Goal: Transaction & Acquisition: Purchase product/service

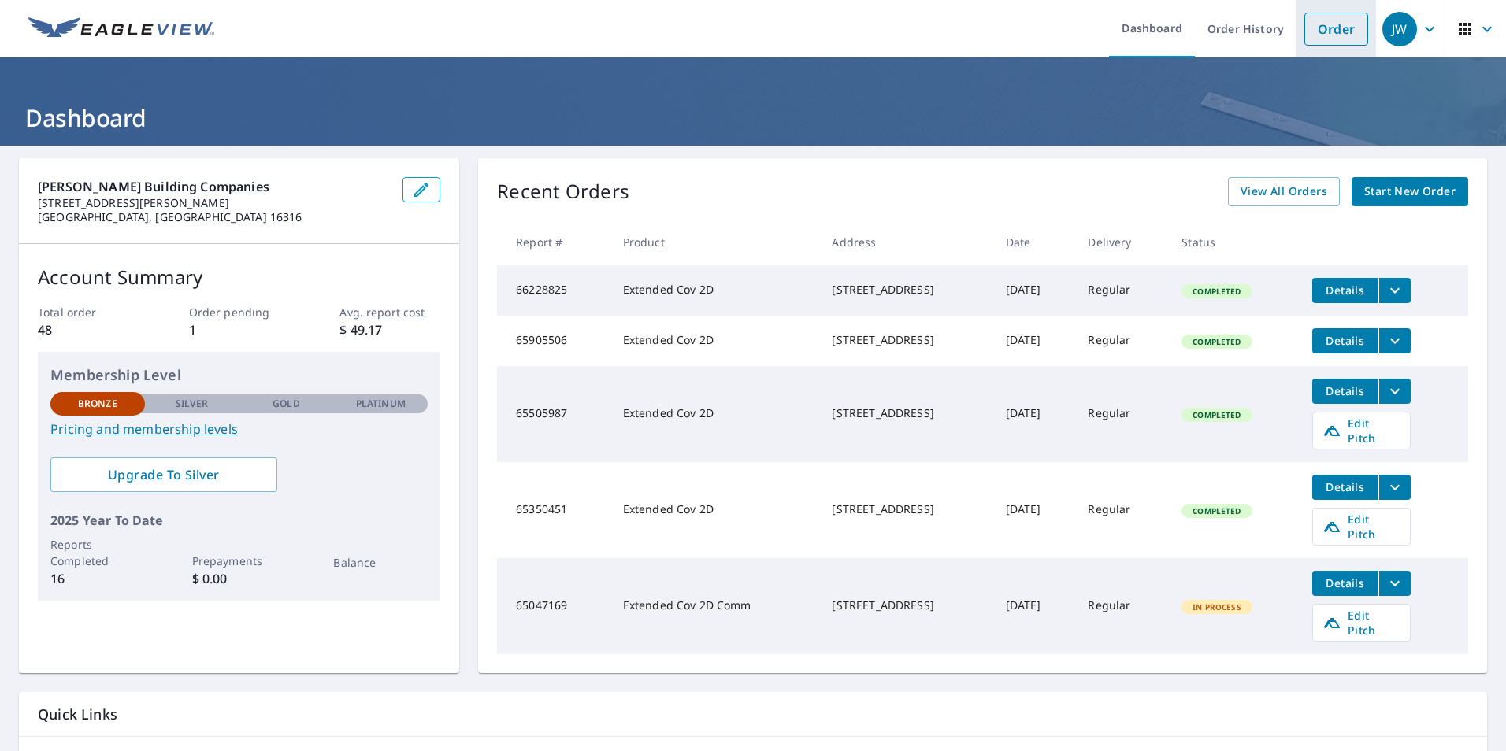
click at [1317, 22] on link "Order" at bounding box center [1336, 29] width 64 height 33
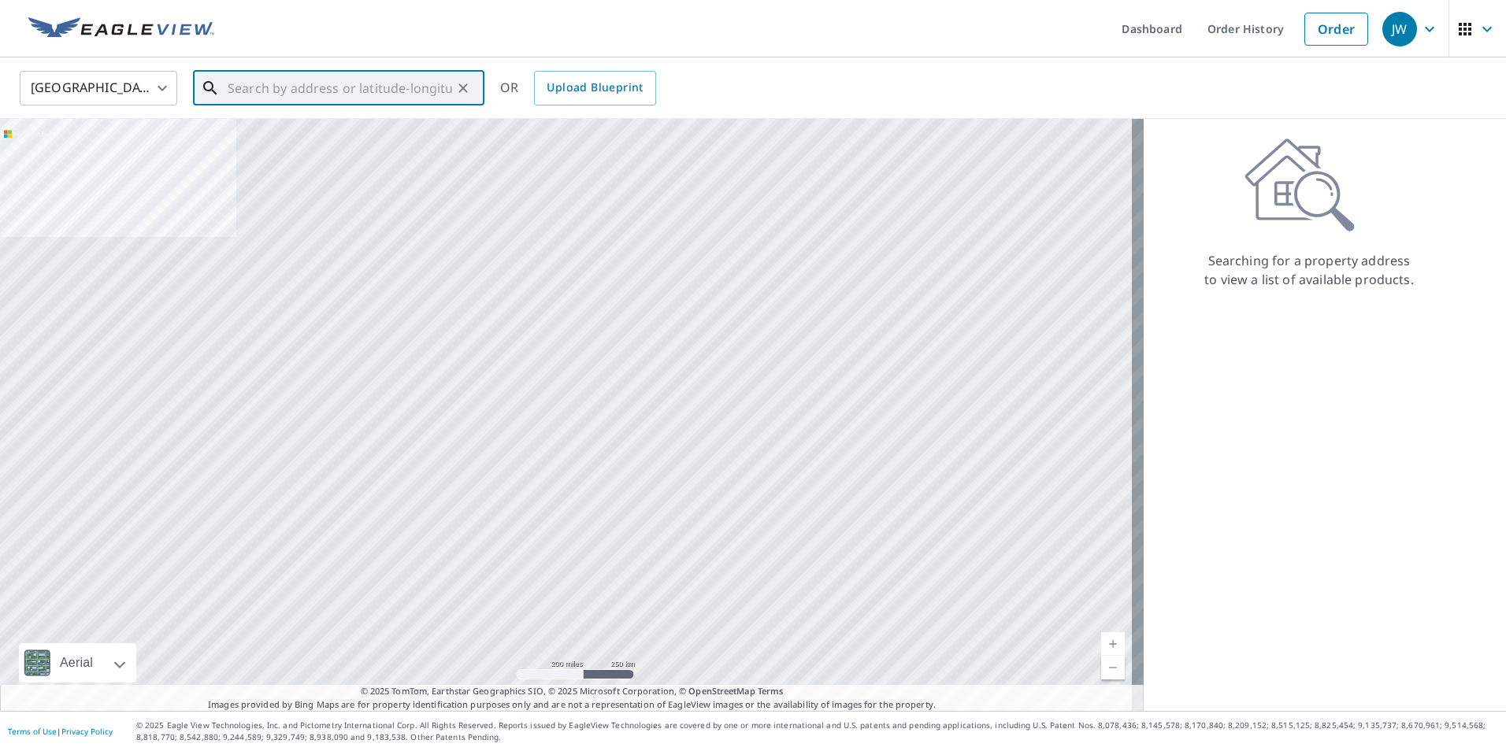
click at [314, 86] on input "text" at bounding box center [340, 88] width 224 height 44
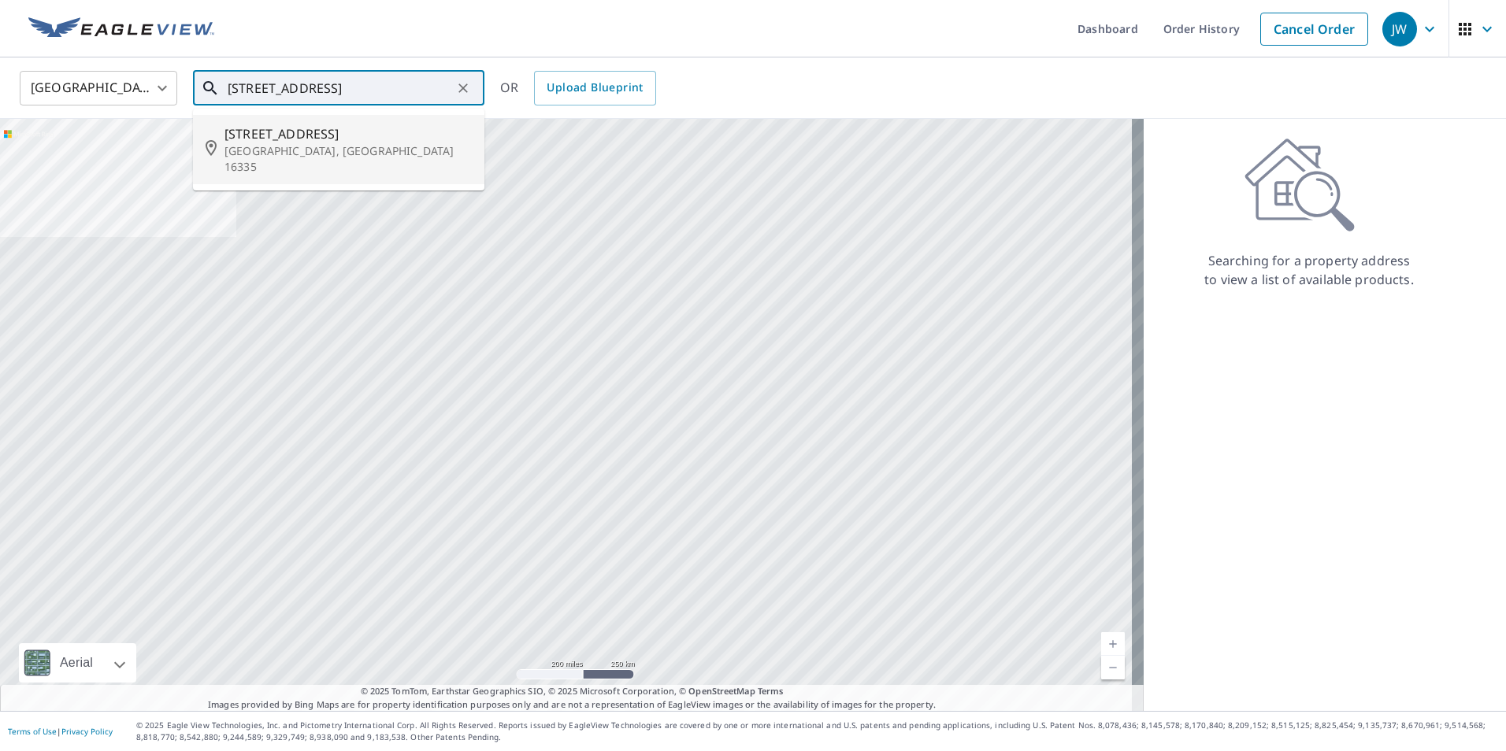
click at [234, 129] on span "[STREET_ADDRESS]" at bounding box center [347, 133] width 247 height 19
type input "[STREET_ADDRESS]"
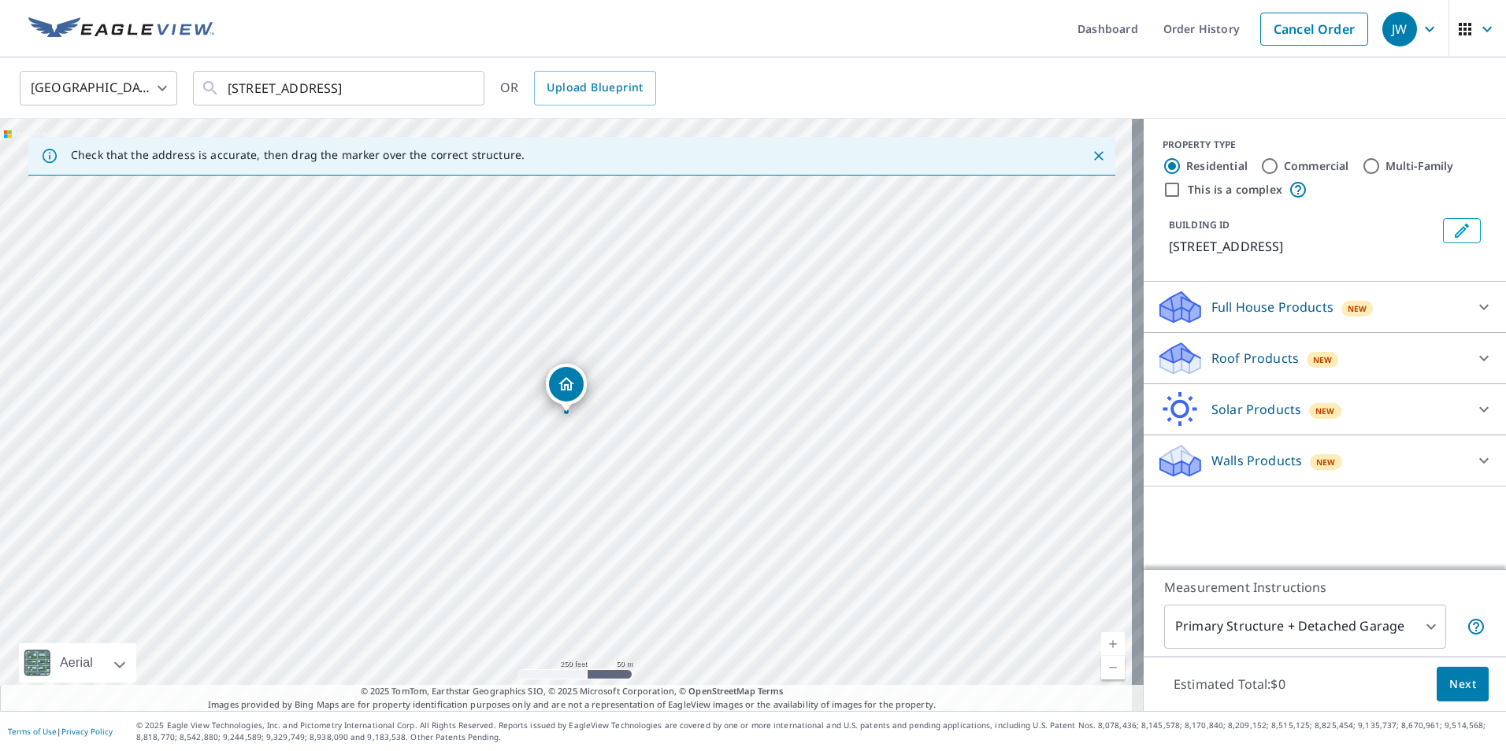
click at [1223, 352] on p "Roof Products" at bounding box center [1254, 358] width 87 height 19
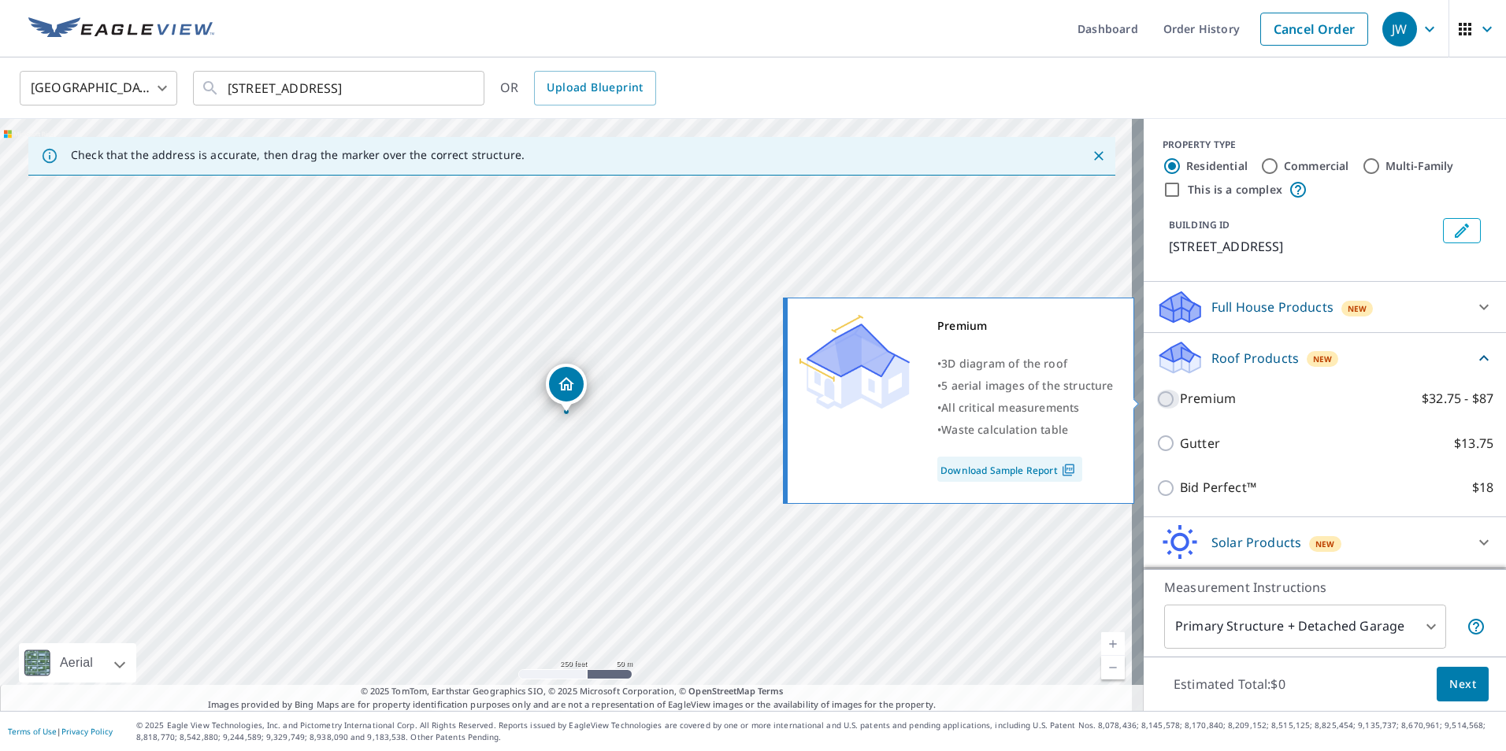
click at [1156, 398] on input "Premium $32.75 - $87" at bounding box center [1168, 399] width 24 height 19
checkbox input "true"
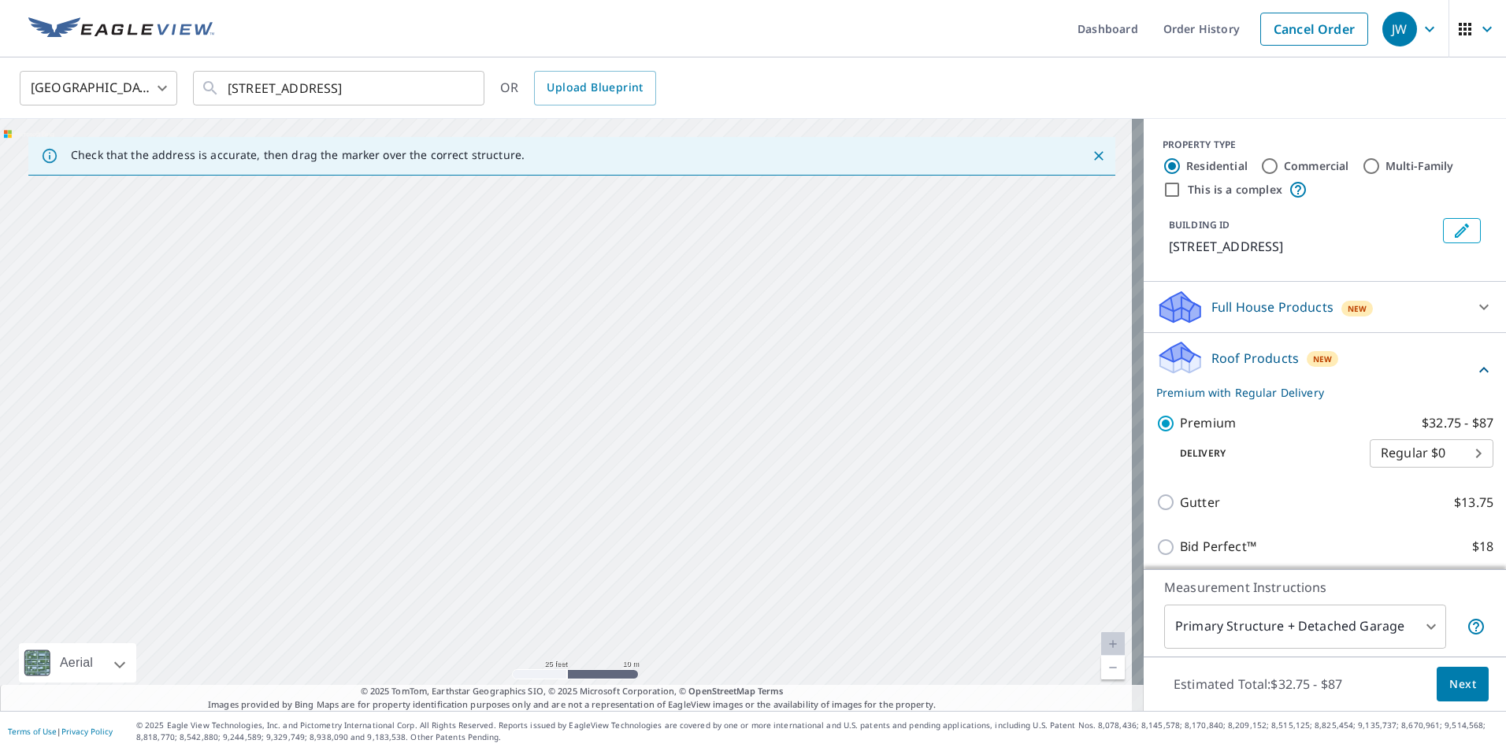
drag, startPoint x: 596, startPoint y: 458, endPoint x: 683, endPoint y: 69, distance: 399.4
click at [683, 69] on div "United States [GEOGRAPHIC_DATA] ​ [STREET_ADDRESS] ​ OR Upload Blueprint Check …" at bounding box center [753, 385] width 1506 height 654
drag, startPoint x: 755, startPoint y: 588, endPoint x: 702, endPoint y: 207, distance: 384.2
click at [702, 207] on div "[STREET_ADDRESS]" at bounding box center [572, 415] width 1144 height 592
drag, startPoint x: 811, startPoint y: 618, endPoint x: 803, endPoint y: 147, distance: 471.1
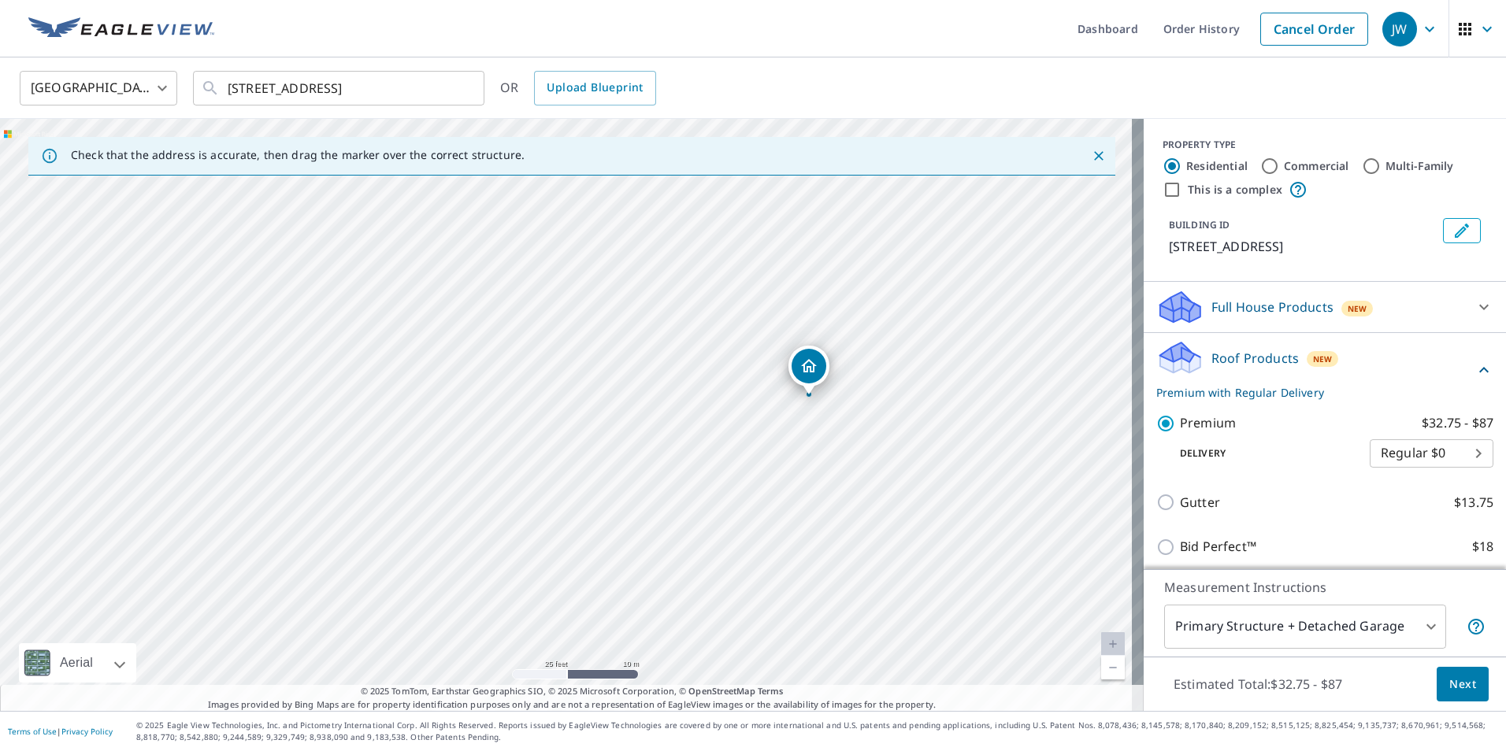
click at [803, 147] on div "Check that the address is accurate, then drag the marker over the correct struc…" at bounding box center [572, 415] width 1144 height 592
click at [822, 295] on div "[STREET_ADDRESS]" at bounding box center [572, 415] width 1144 height 592
click at [1449, 680] on span "Next" at bounding box center [1462, 685] width 27 height 20
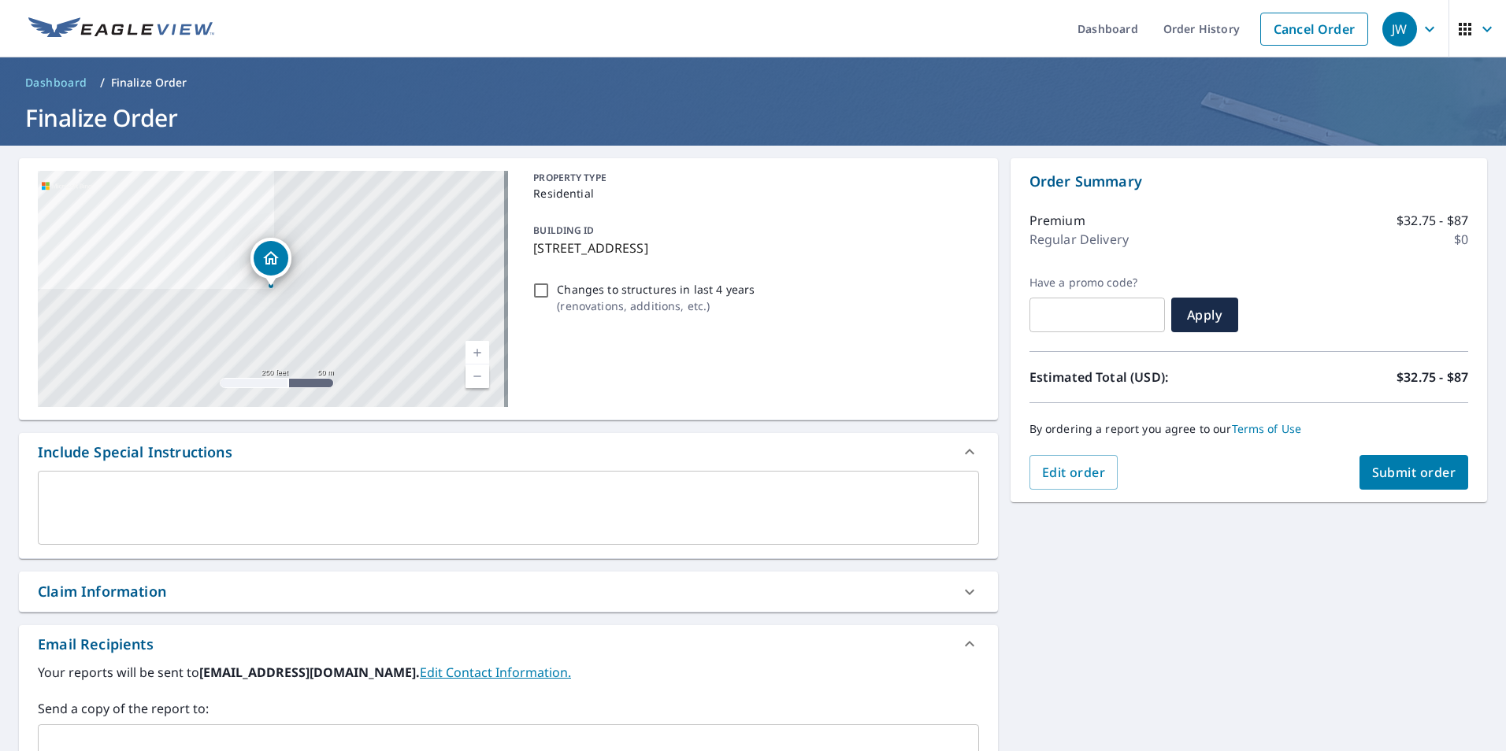
click at [1404, 472] on span "Submit order" at bounding box center [1414, 472] width 84 height 17
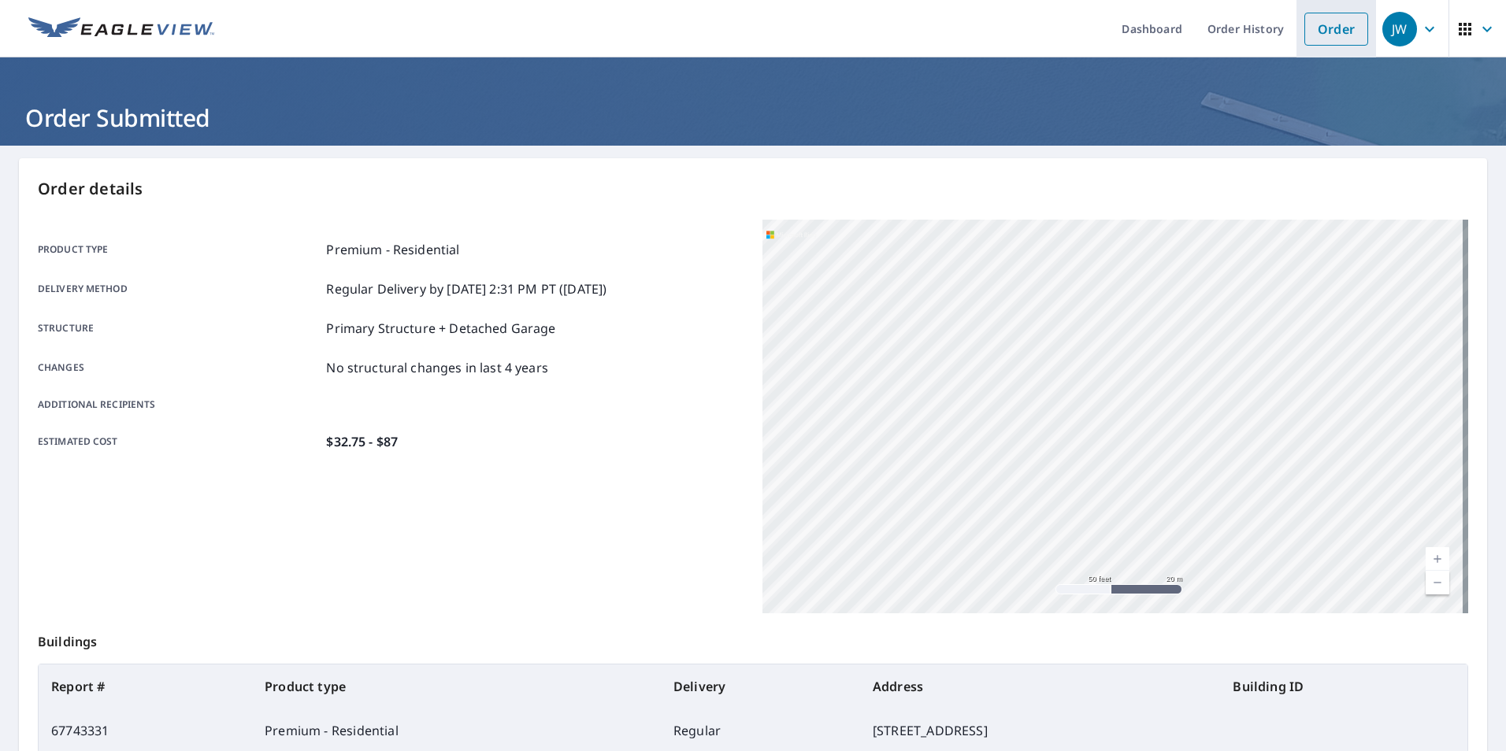
click at [1321, 27] on link "Order" at bounding box center [1336, 29] width 64 height 33
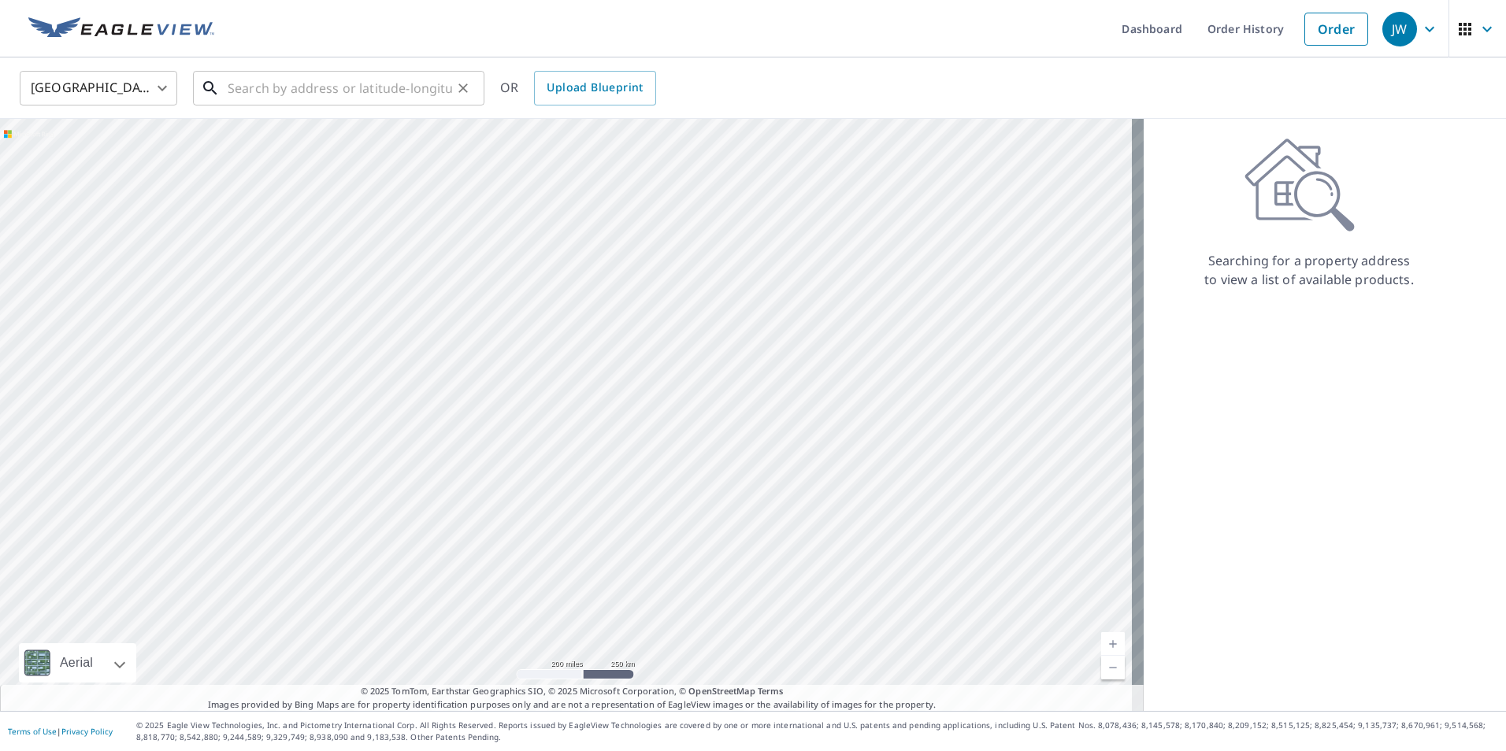
click at [421, 87] on input "text" at bounding box center [340, 88] width 224 height 44
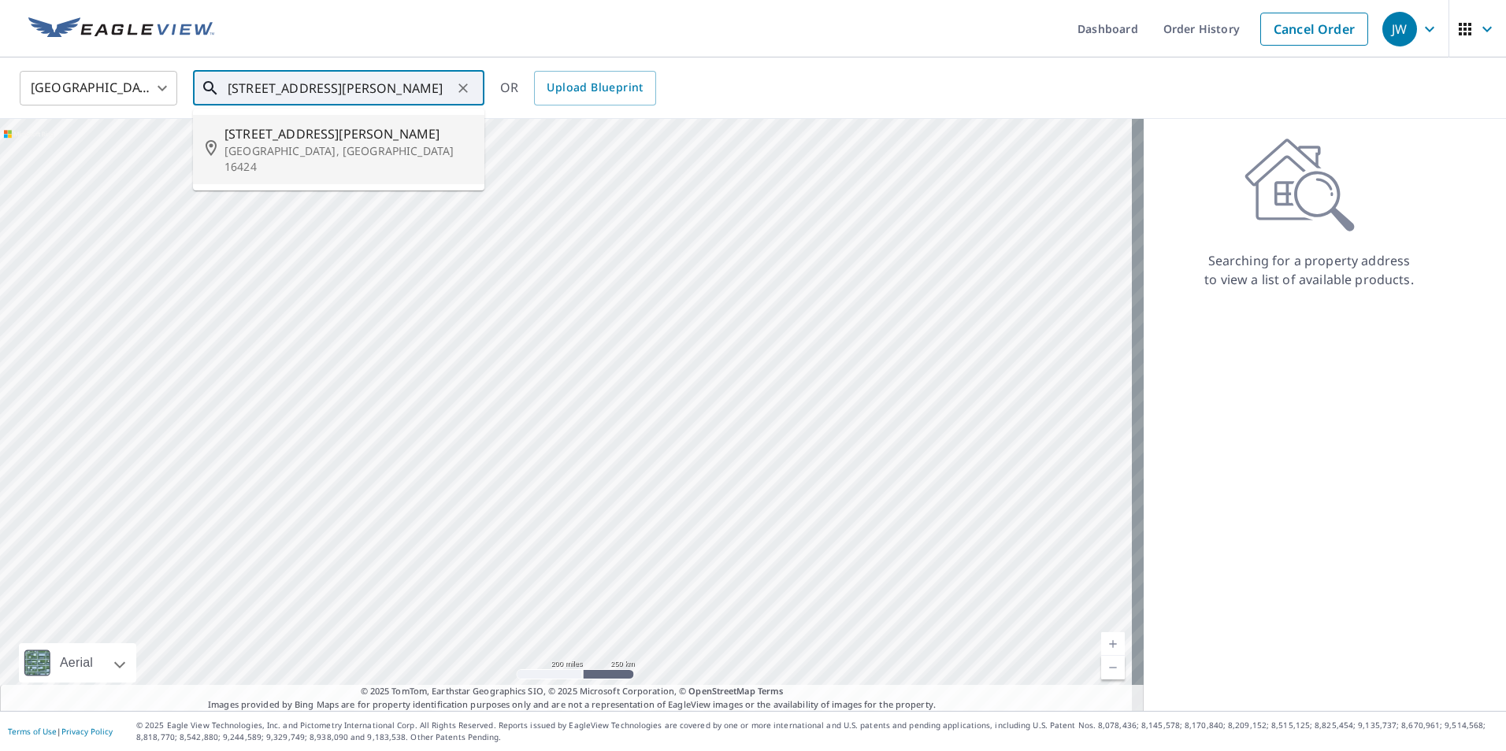
click at [268, 136] on span "[STREET_ADDRESS][PERSON_NAME]" at bounding box center [347, 133] width 247 height 19
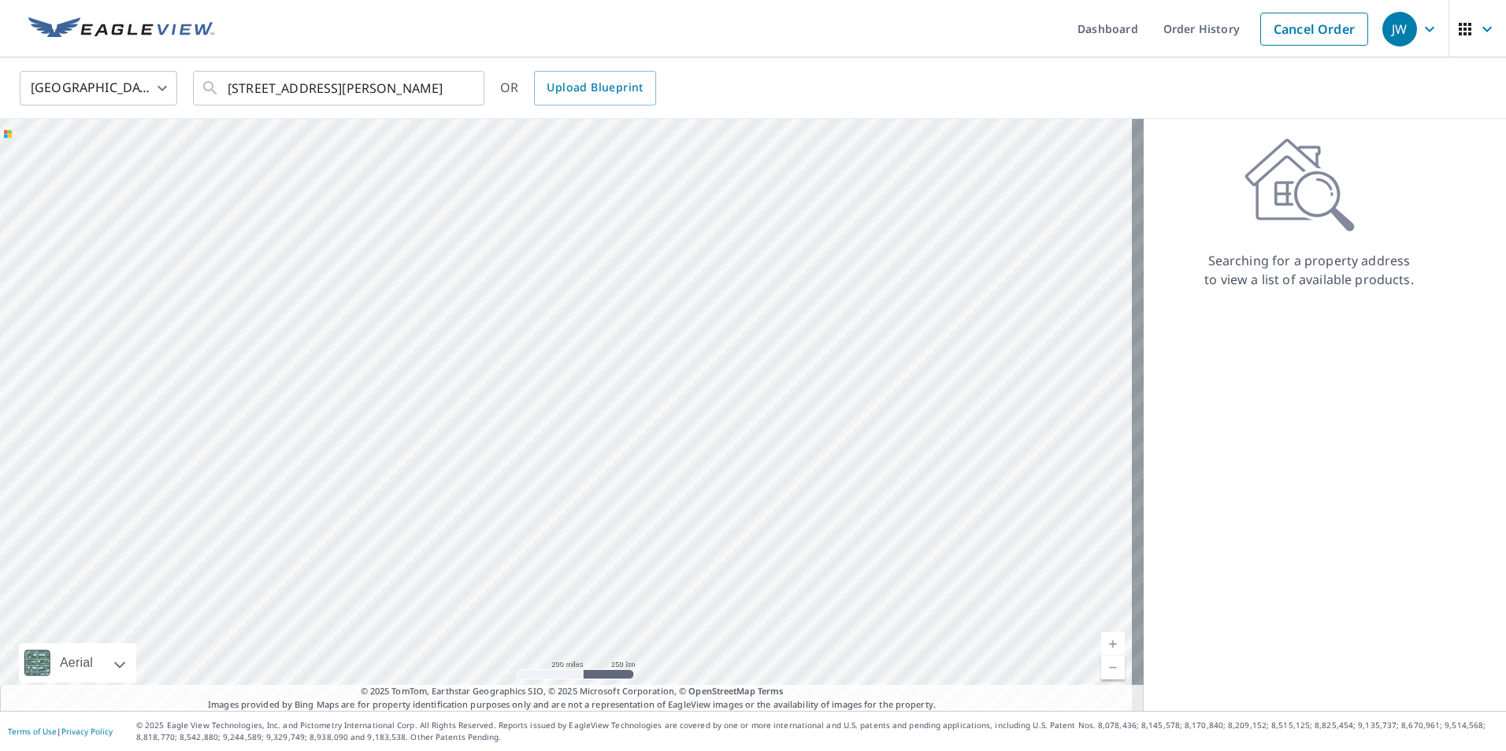
type input "[STREET_ADDRESS][PERSON_NAME]"
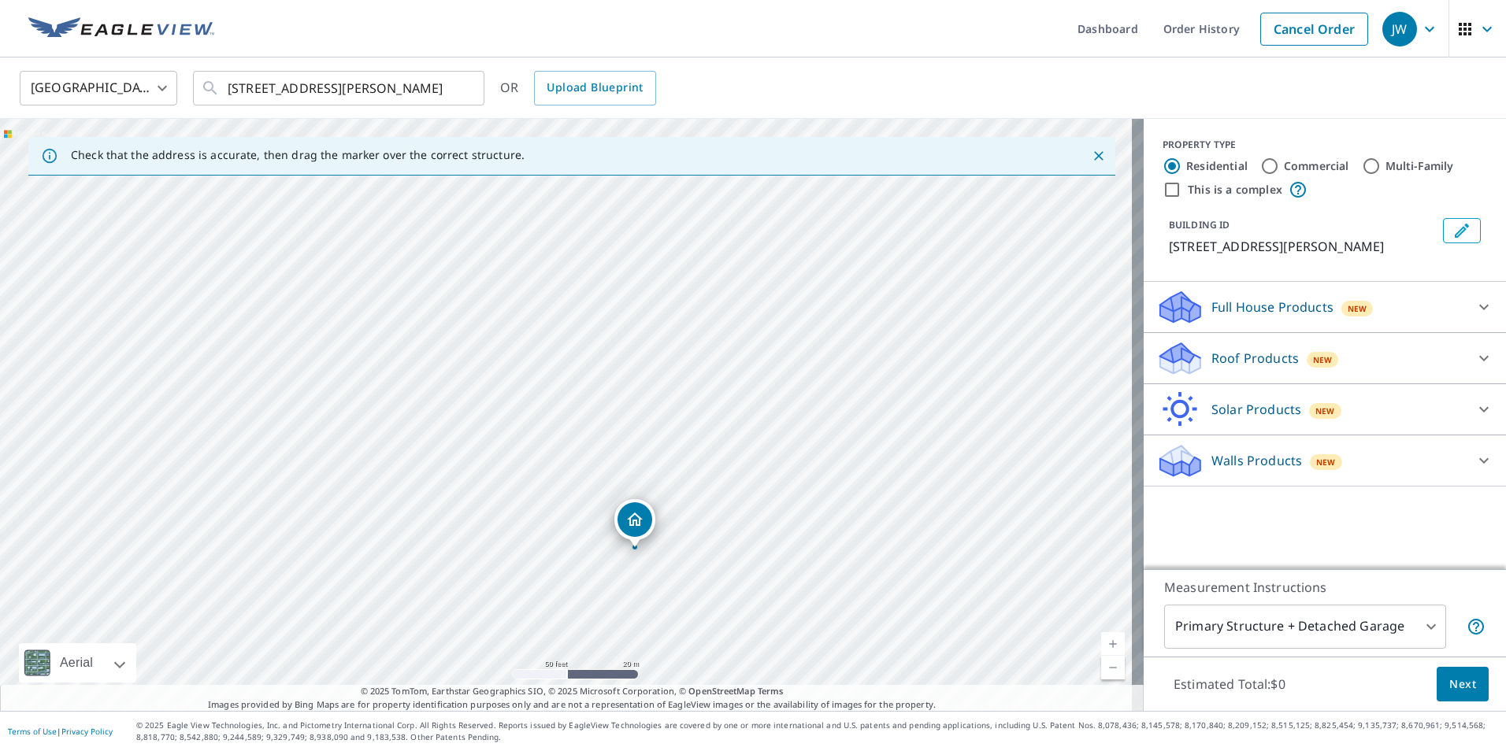
drag, startPoint x: 536, startPoint y: 428, endPoint x: 623, endPoint y: 152, distance: 289.0
click at [623, 152] on div "Check that the address is accurate, then drag the marker over the correct struc…" at bounding box center [572, 415] width 1144 height 592
click at [1218, 356] on p "Roof Products" at bounding box center [1254, 358] width 87 height 19
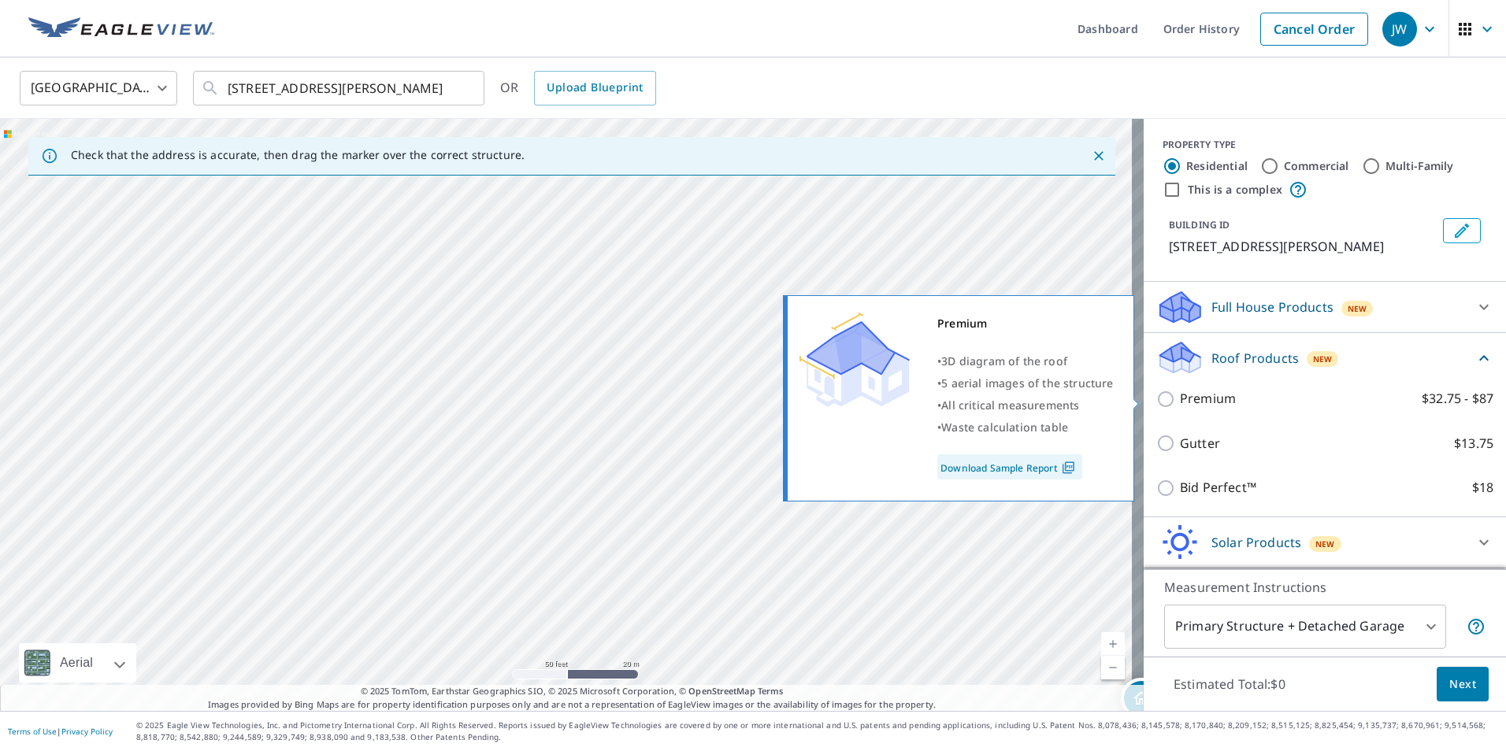
click at [1156, 399] on input "Premium $32.75 - $87" at bounding box center [1168, 399] width 24 height 19
checkbox input "true"
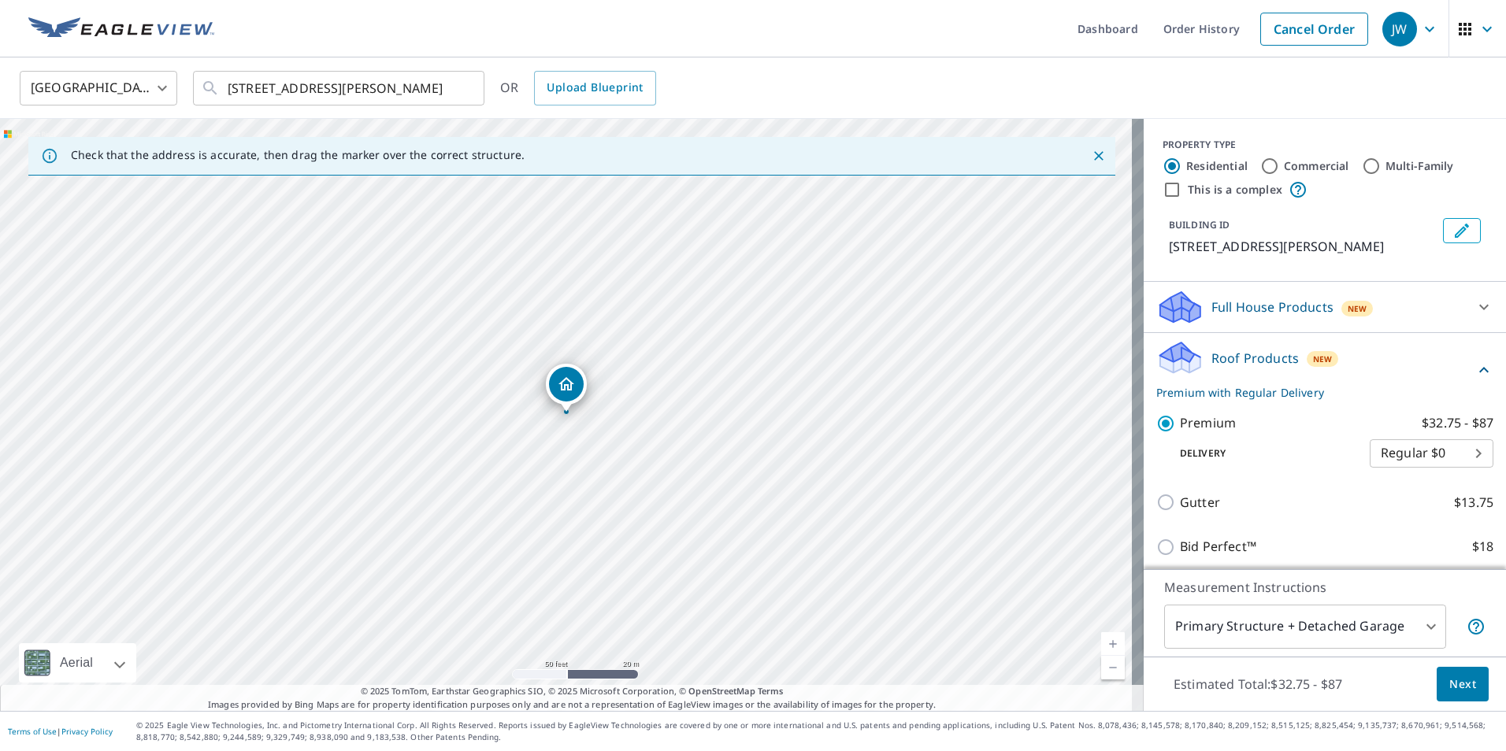
click at [1452, 681] on span "Next" at bounding box center [1462, 685] width 27 height 20
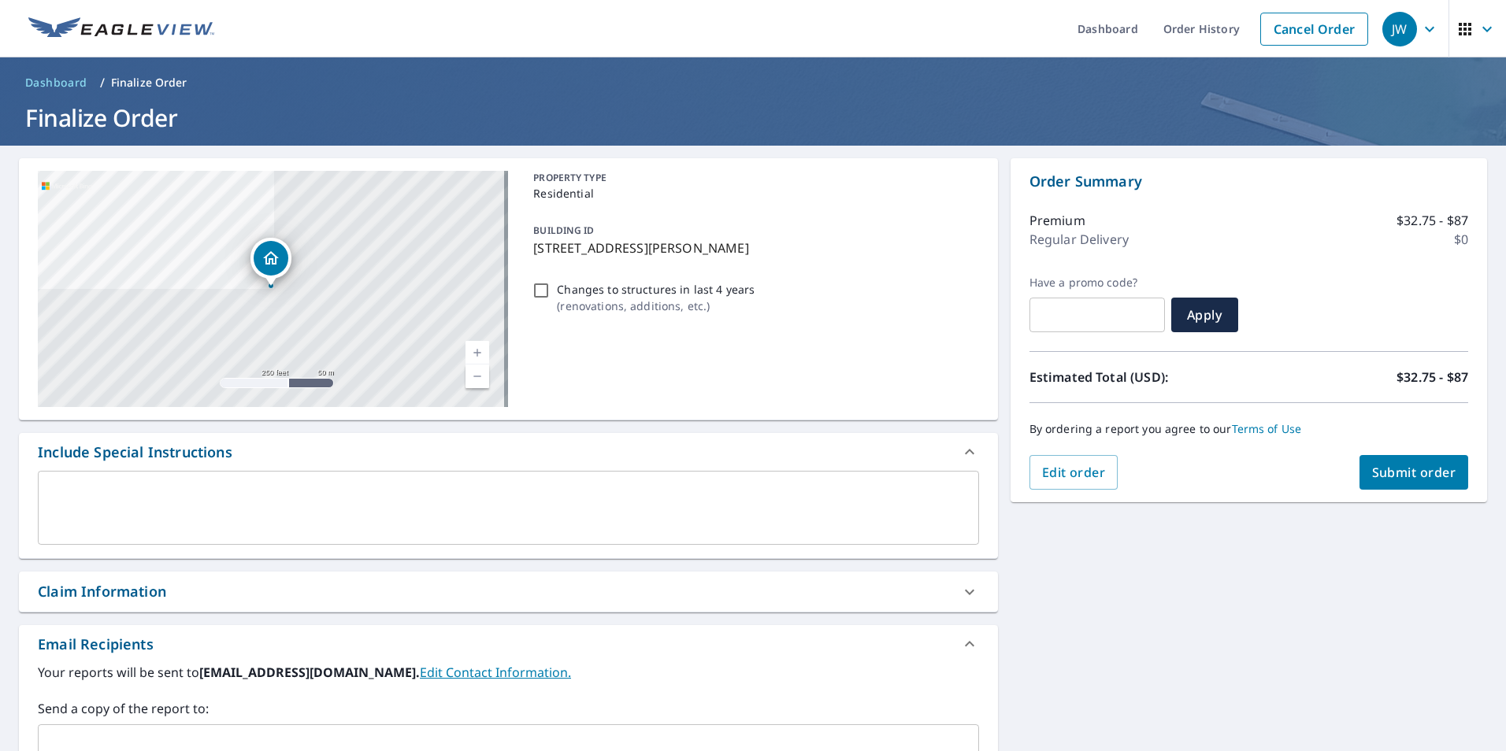
click at [1399, 464] on span "Submit order" at bounding box center [1414, 472] width 84 height 17
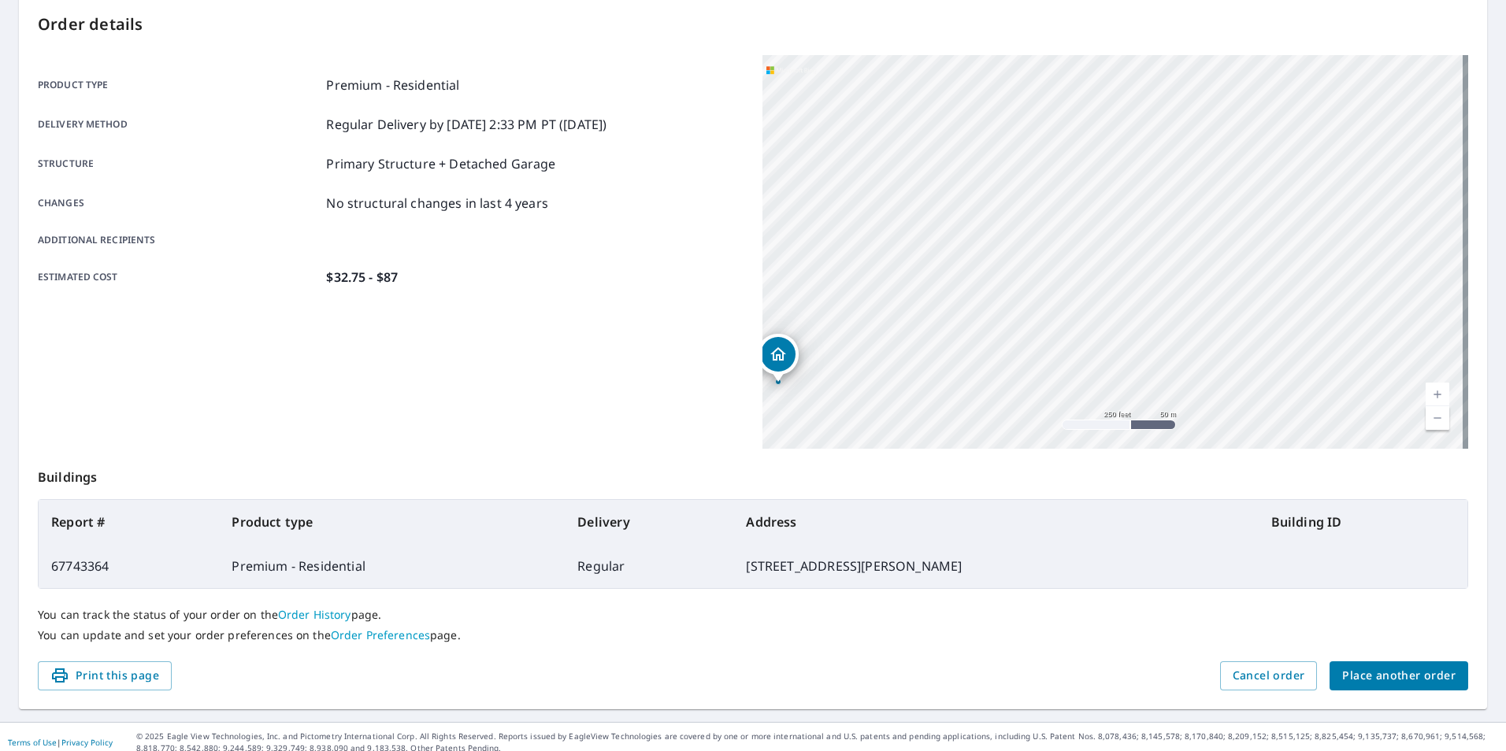
scroll to position [176, 0]
